Goal: Navigation & Orientation: Understand site structure

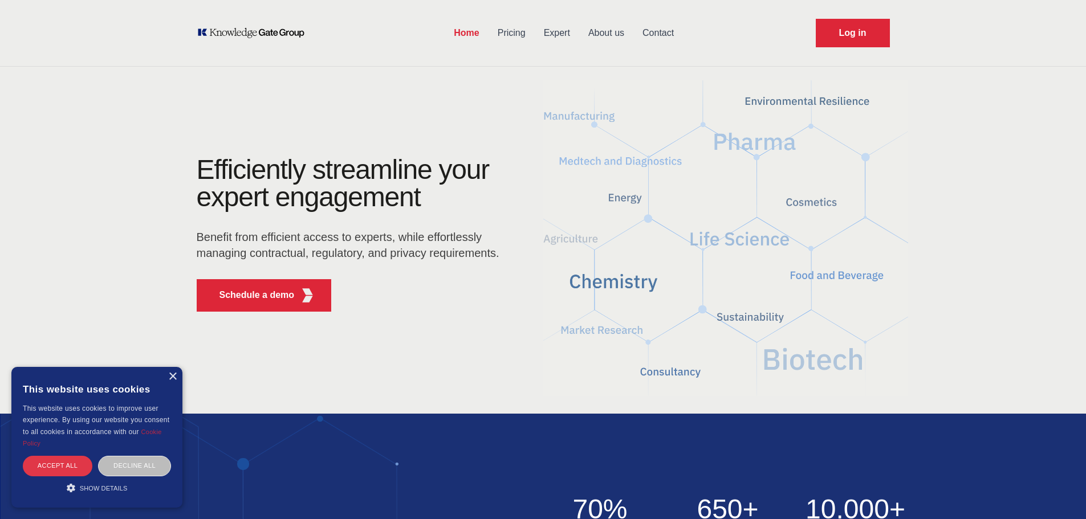
click at [47, 460] on div "Accept all" at bounding box center [58, 466] width 70 height 20
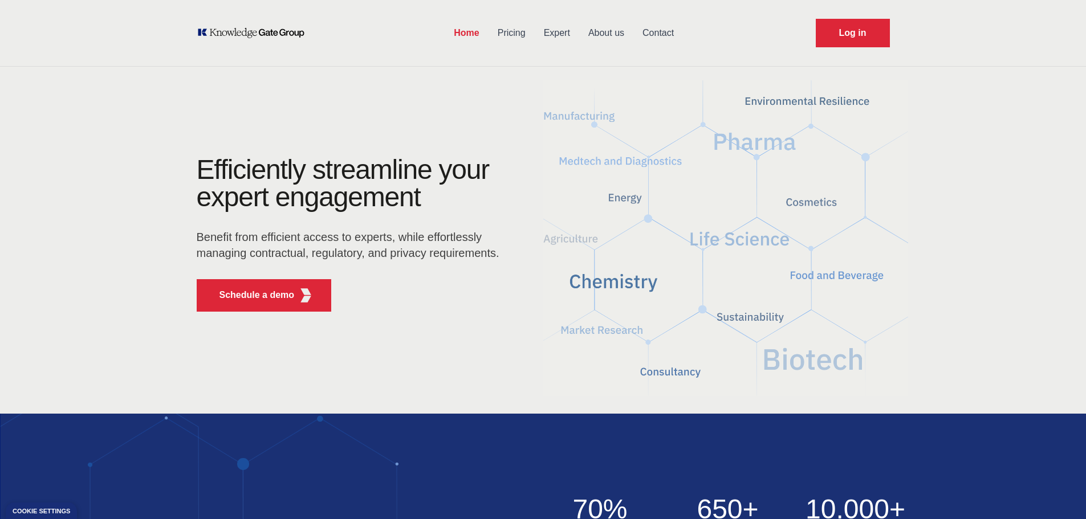
click at [503, 30] on link "Pricing" at bounding box center [511, 33] width 46 height 30
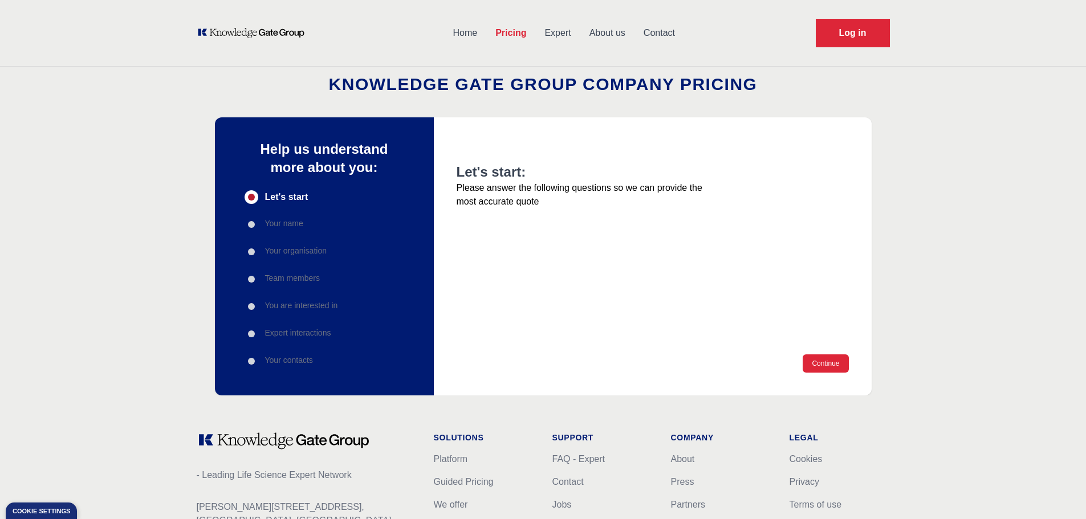
click at [554, 32] on link "Expert" at bounding box center [557, 33] width 44 height 30
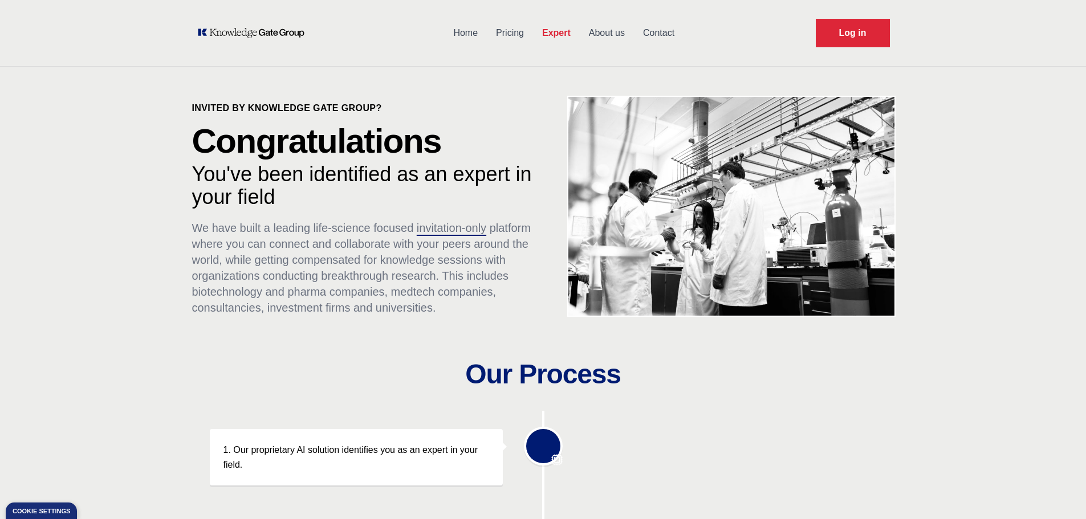
click at [602, 32] on link "About us" at bounding box center [607, 33] width 54 height 30
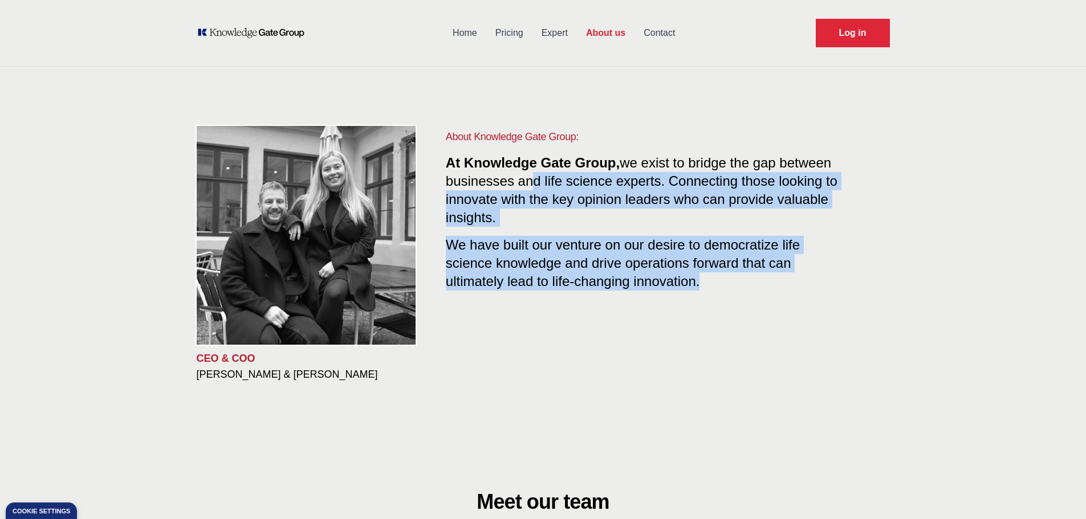
drag, startPoint x: 529, startPoint y: 180, endPoint x: 712, endPoint y: 291, distance: 213.7
click at [712, 291] on div "About Knowledge Gate Group: At Knowledge Gate Group, we exist to bridge the gap…" at bounding box center [645, 219] width 398 height 180
click at [464, 38] on link "Home" at bounding box center [464, 33] width 43 height 30
